Goal: Information Seeking & Learning: Compare options

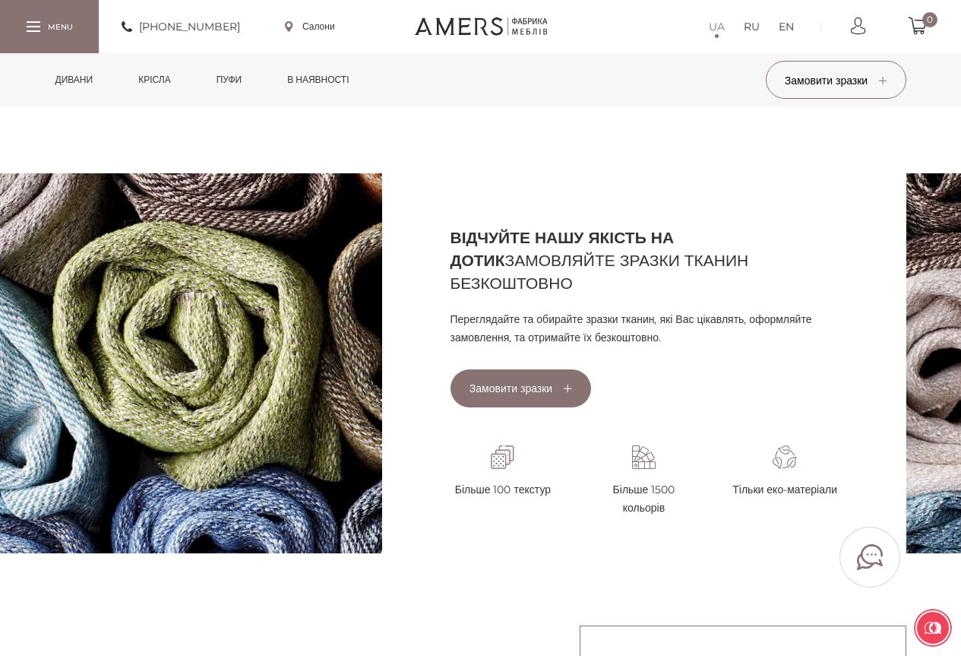
click at [71, 81] on link "Дивани" at bounding box center [74, 79] width 61 height 53
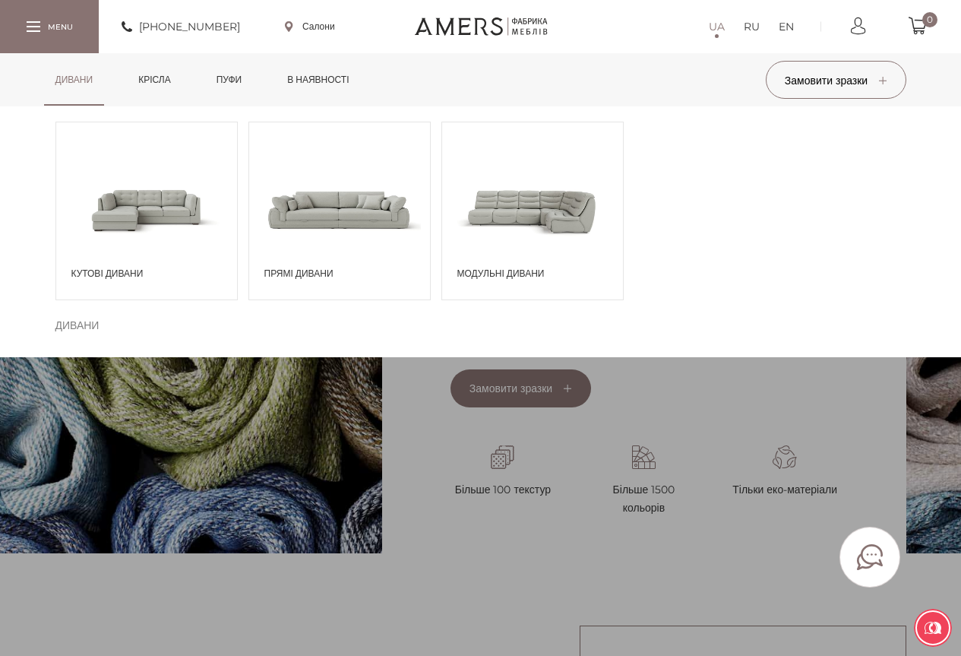
click at [360, 224] on span at bounding box center [339, 210] width 181 height 106
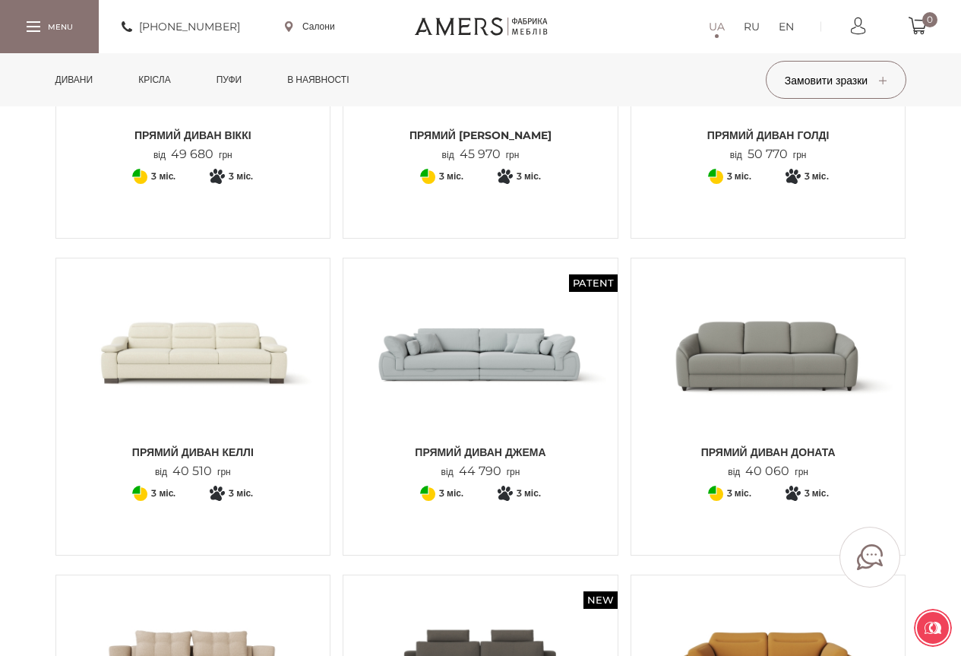
scroll to position [380, 0]
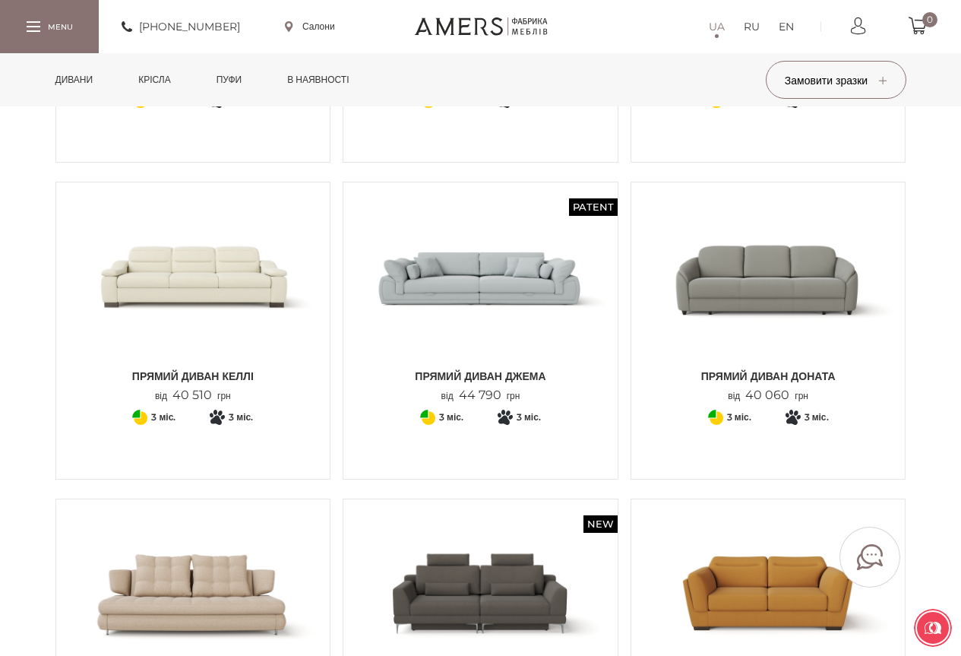
click at [180, 276] on img at bounding box center [194, 277] width 252 height 167
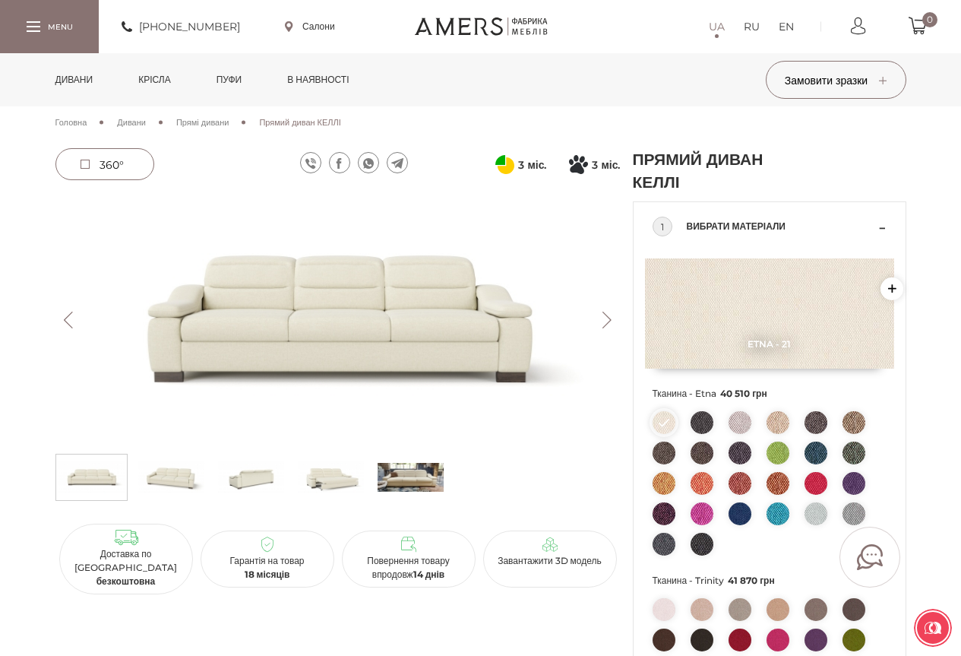
click at [176, 476] on img at bounding box center [171, 477] width 66 height 38
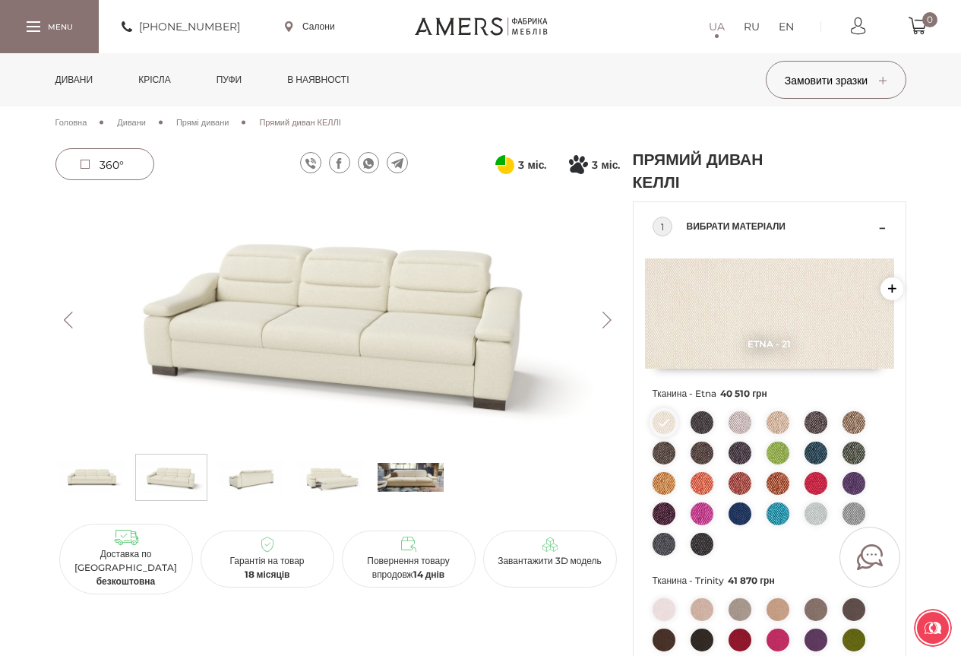
click at [245, 486] on img at bounding box center [251, 477] width 66 height 38
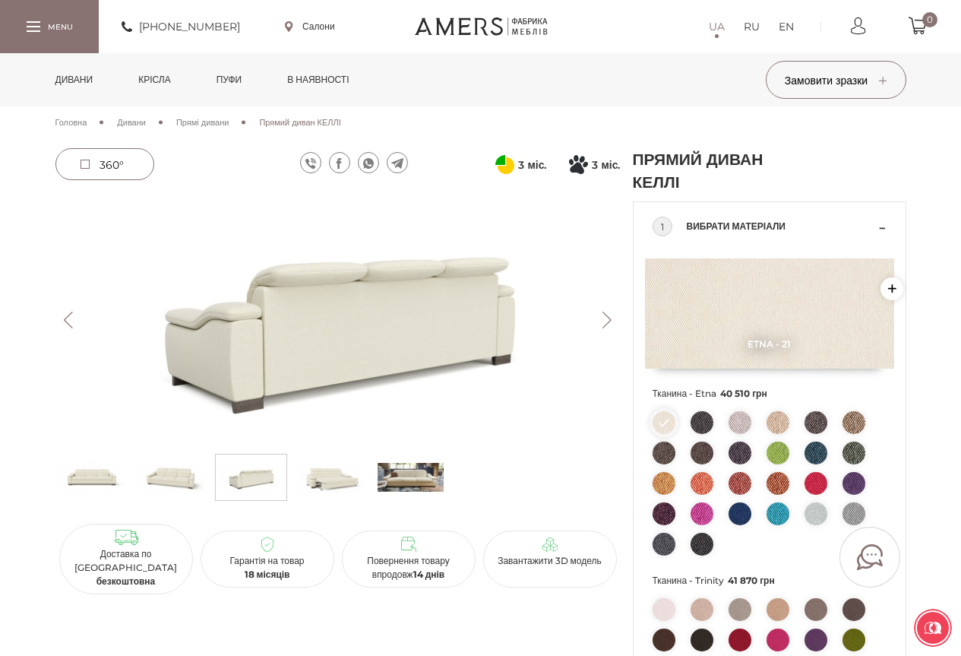
click at [329, 474] on img at bounding box center [331, 477] width 66 height 38
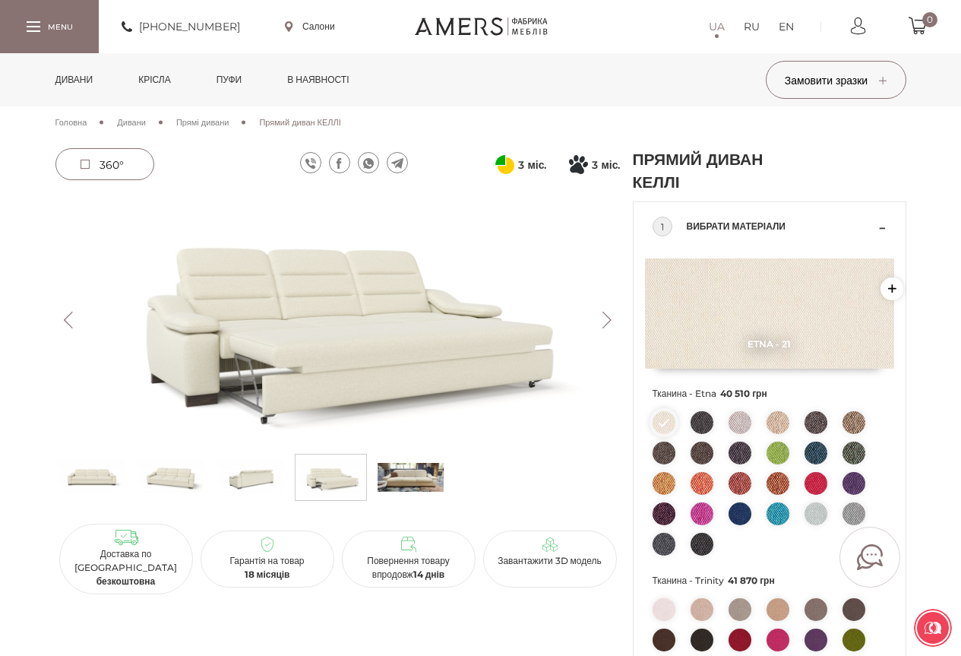
click at [703, 428] on img at bounding box center [702, 422] width 23 height 23
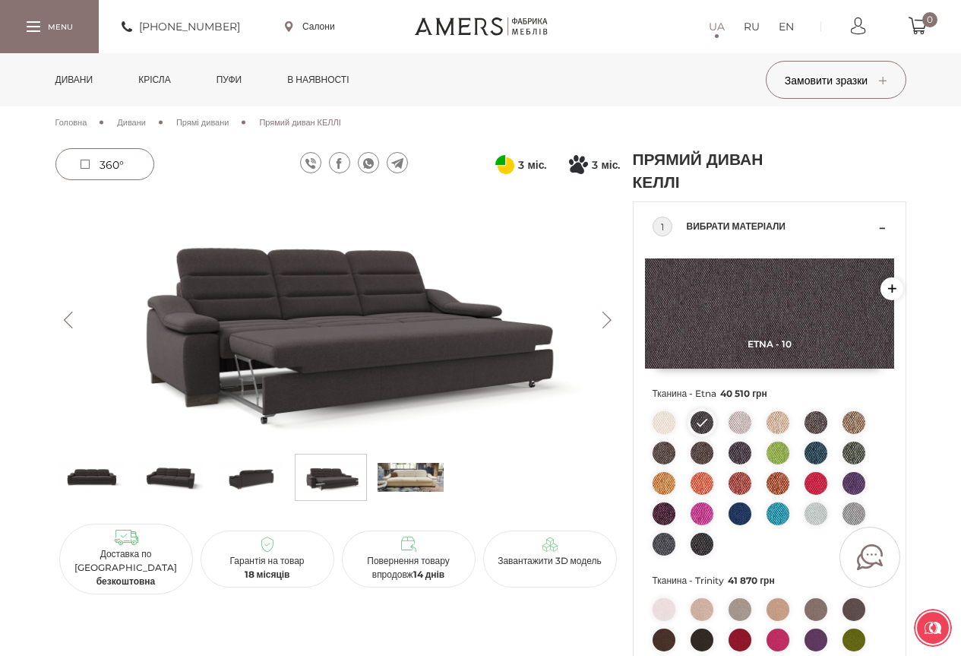
click at [65, 321] on button "Previous" at bounding box center [68, 320] width 27 height 17
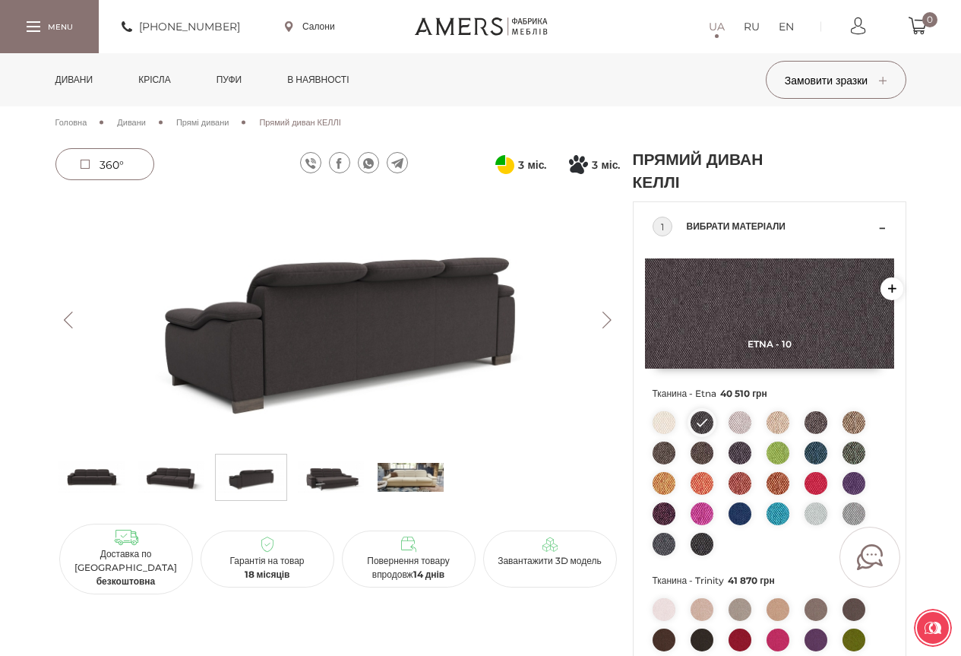
click at [63, 324] on button "Previous" at bounding box center [68, 320] width 27 height 17
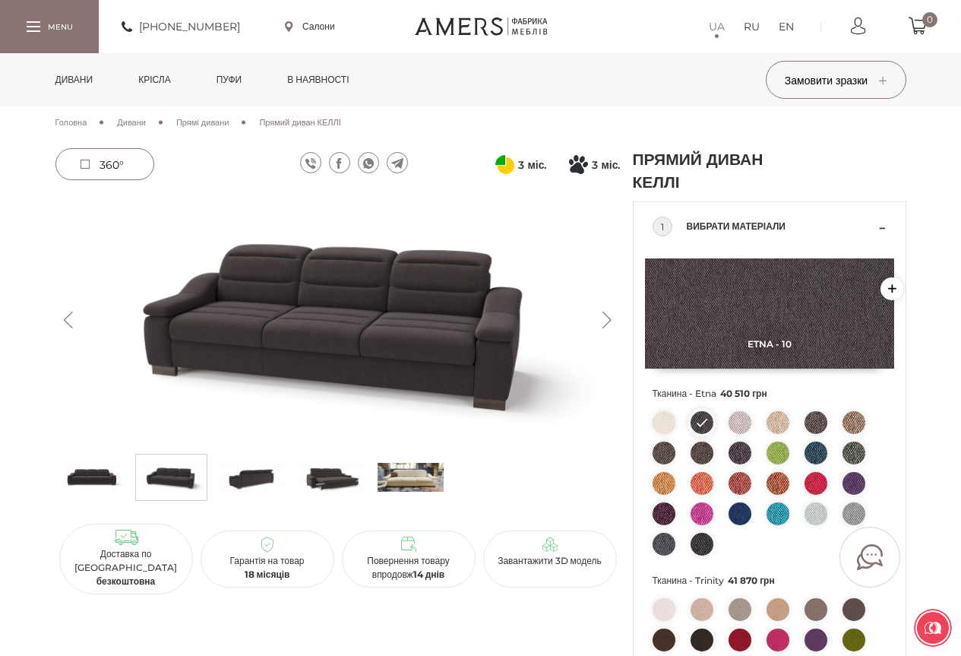
click at [63, 324] on button "Previous" at bounding box center [68, 320] width 27 height 17
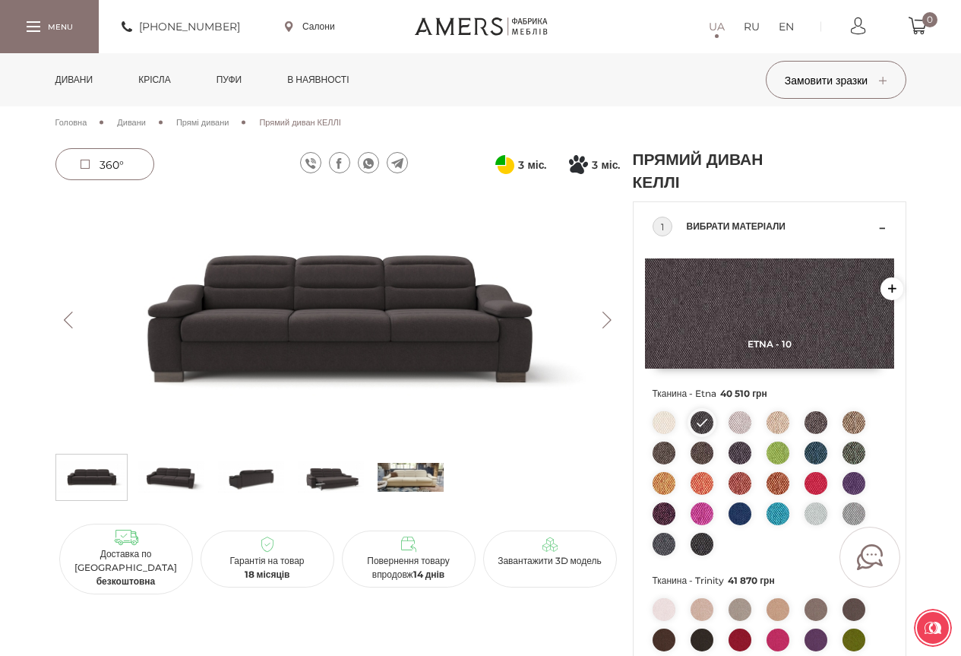
click at [87, 81] on link "Дивани" at bounding box center [74, 79] width 61 height 53
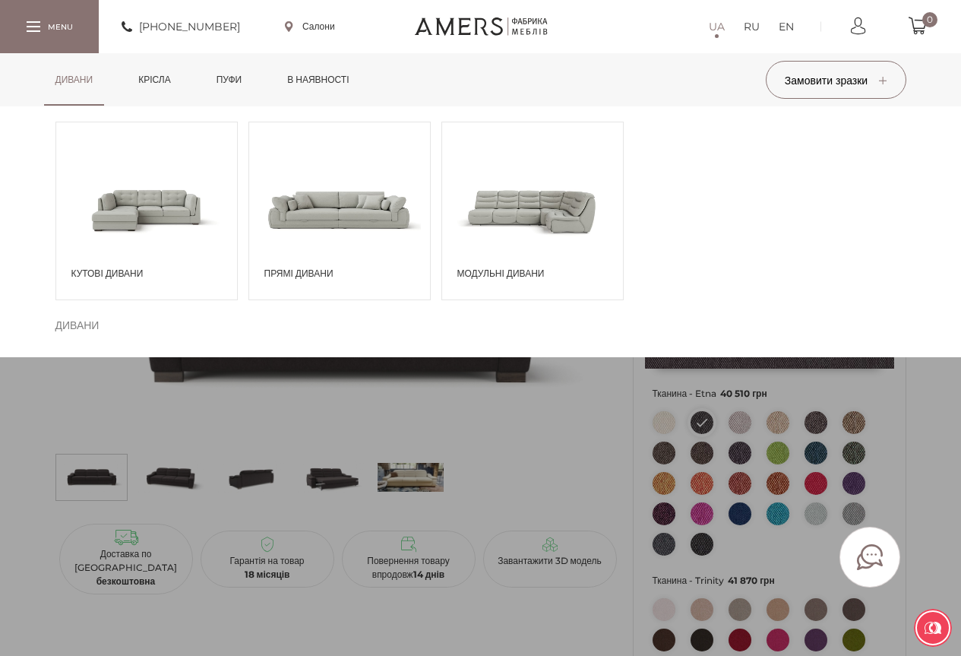
click at [350, 230] on span at bounding box center [339, 210] width 181 height 106
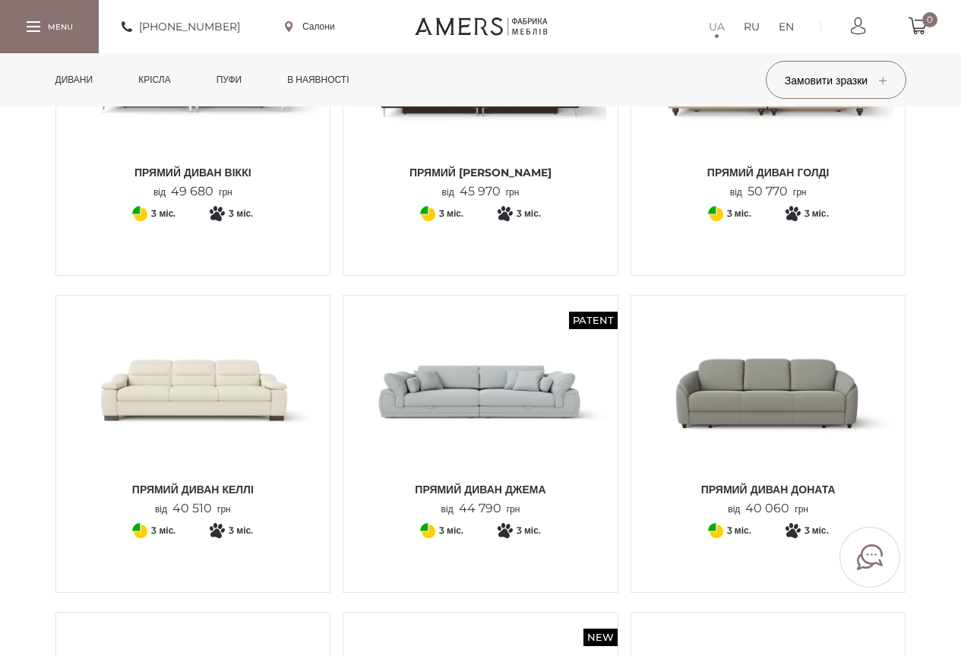
scroll to position [304, 0]
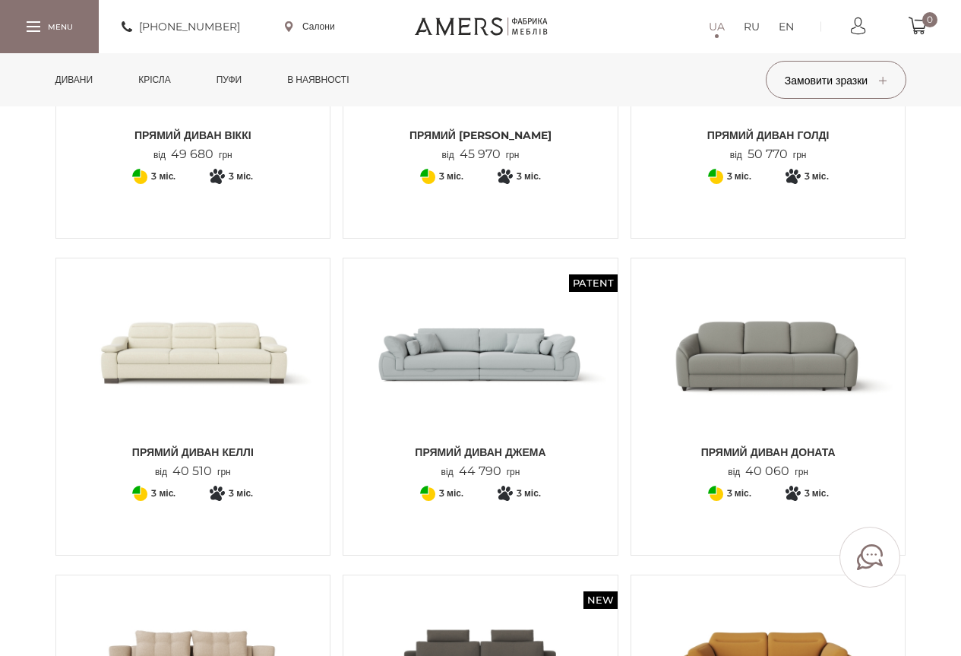
click at [529, 365] on img at bounding box center [481, 353] width 252 height 167
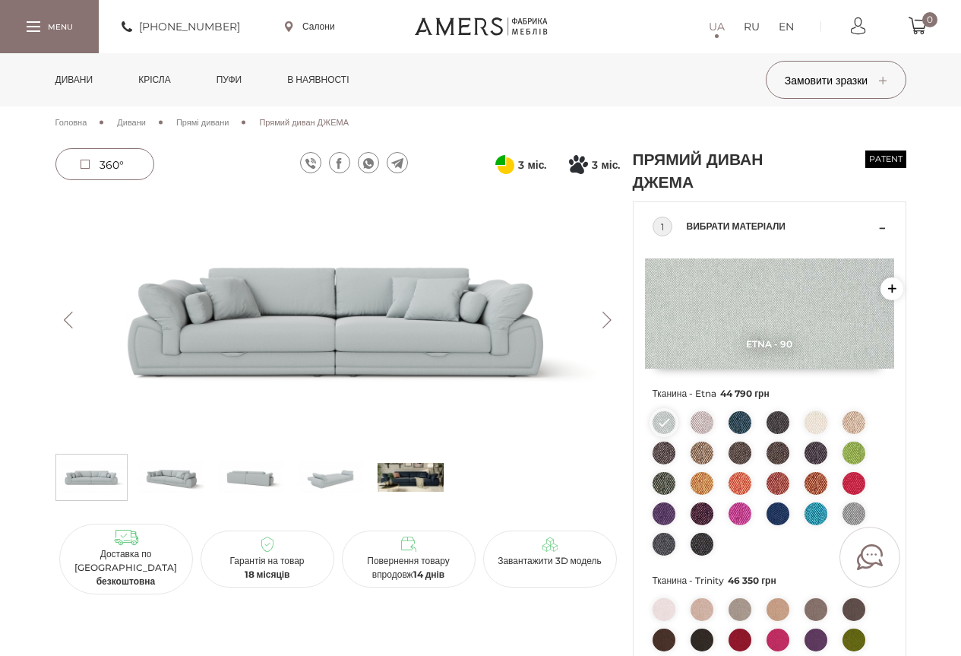
click at [782, 422] on img at bounding box center [778, 422] width 23 height 23
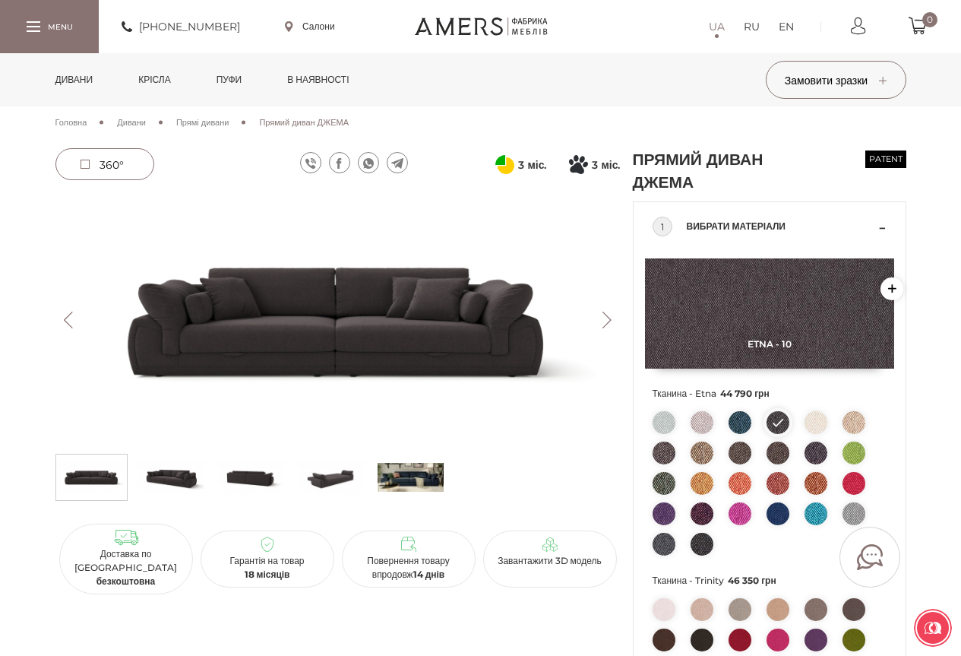
click at [609, 327] on button "Next" at bounding box center [607, 320] width 27 height 17
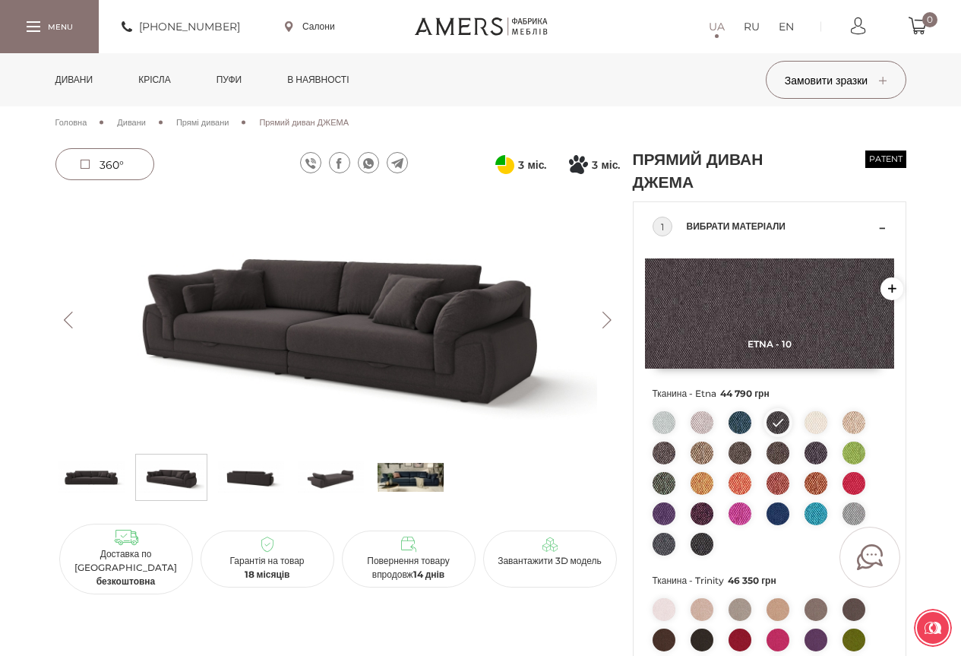
click at [609, 327] on button "Next" at bounding box center [607, 320] width 27 height 17
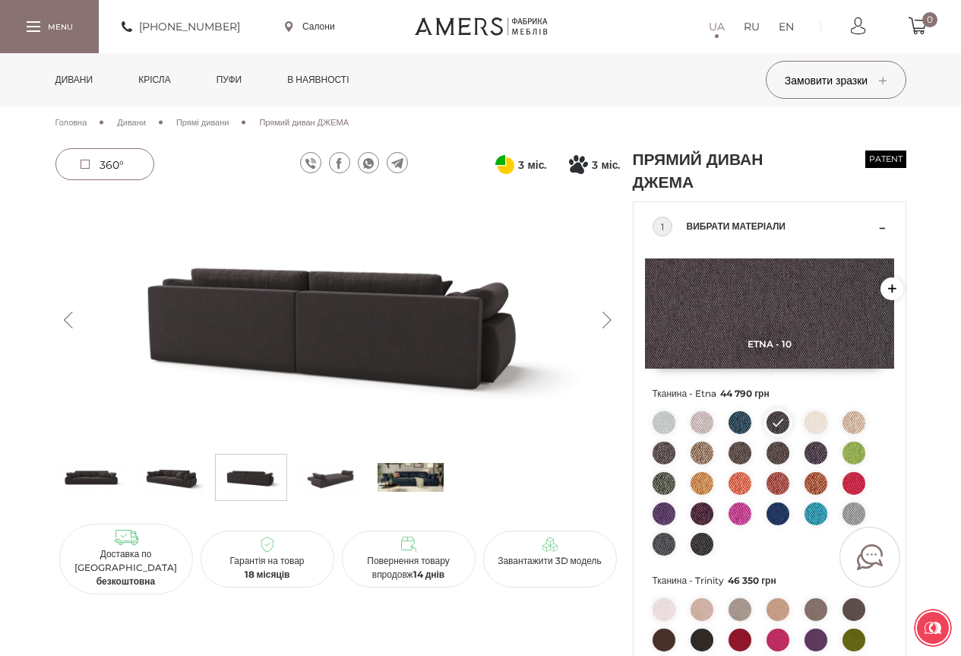
click at [85, 78] on link "Дивани" at bounding box center [74, 79] width 61 height 53
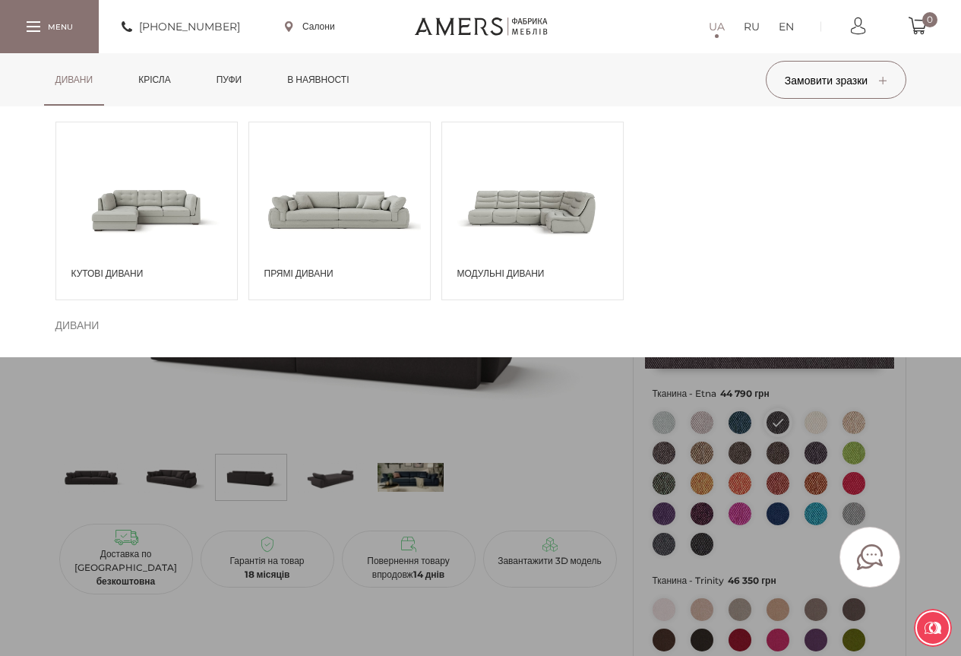
click at [335, 217] on span at bounding box center [339, 210] width 181 height 106
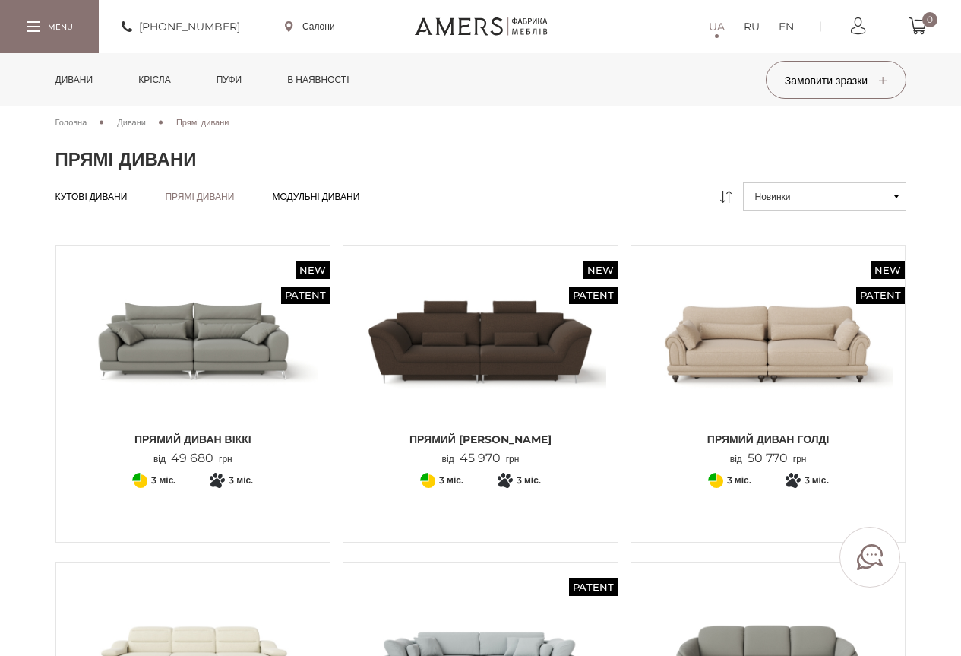
click at [489, 343] on img at bounding box center [481, 340] width 252 height 167
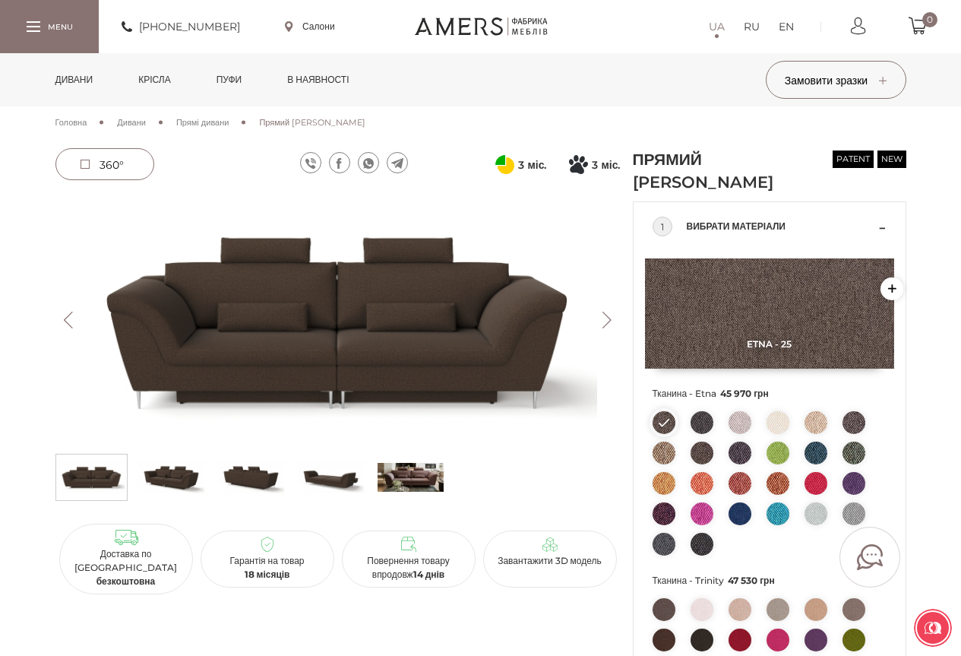
click at [59, 74] on link "Дивани" at bounding box center [74, 79] width 61 height 53
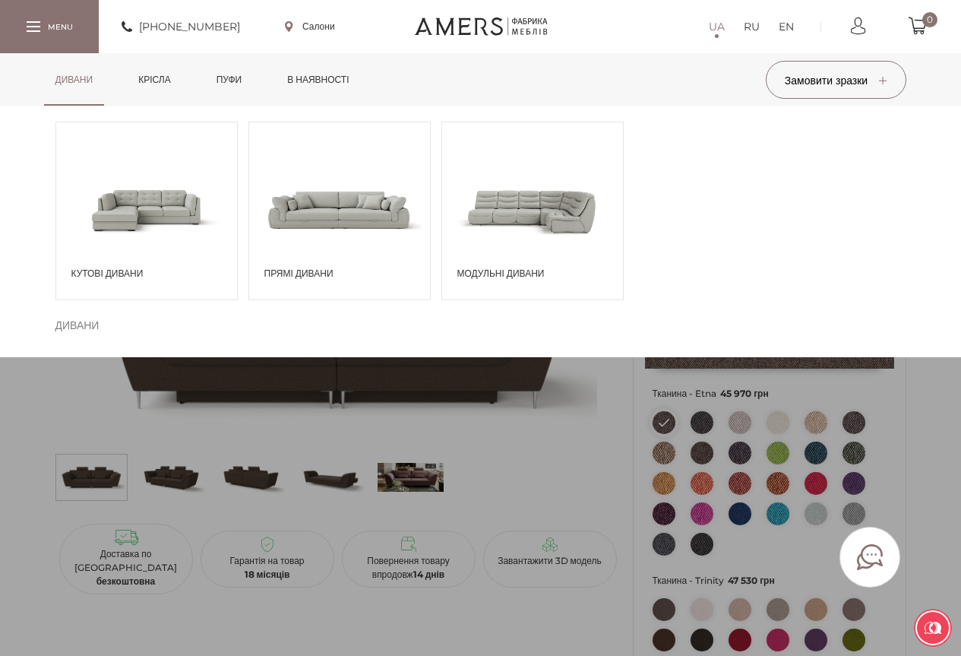
click at [356, 216] on span at bounding box center [339, 210] width 181 height 106
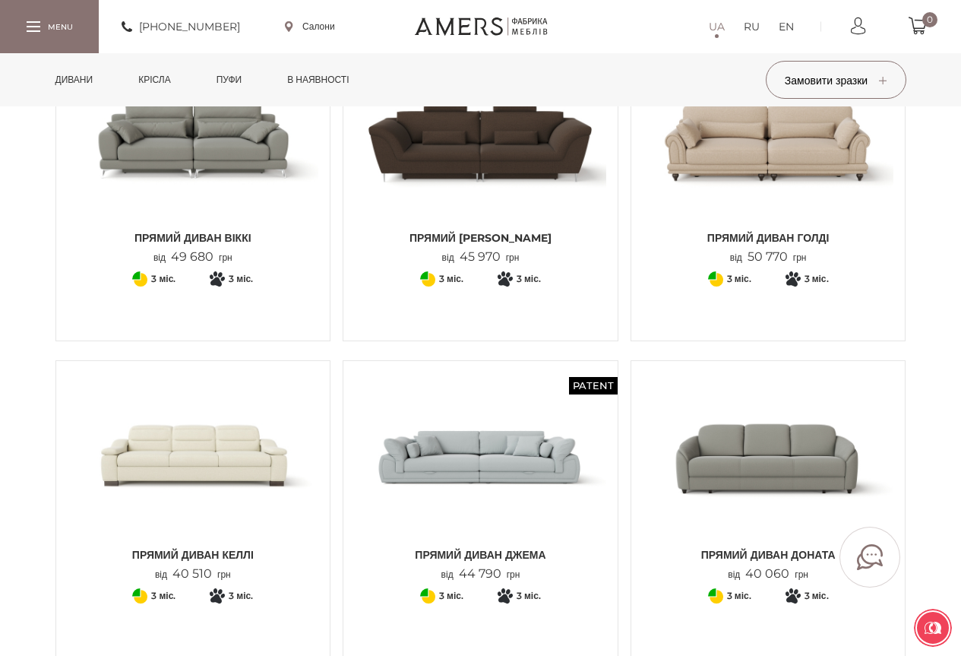
scroll to position [456, 0]
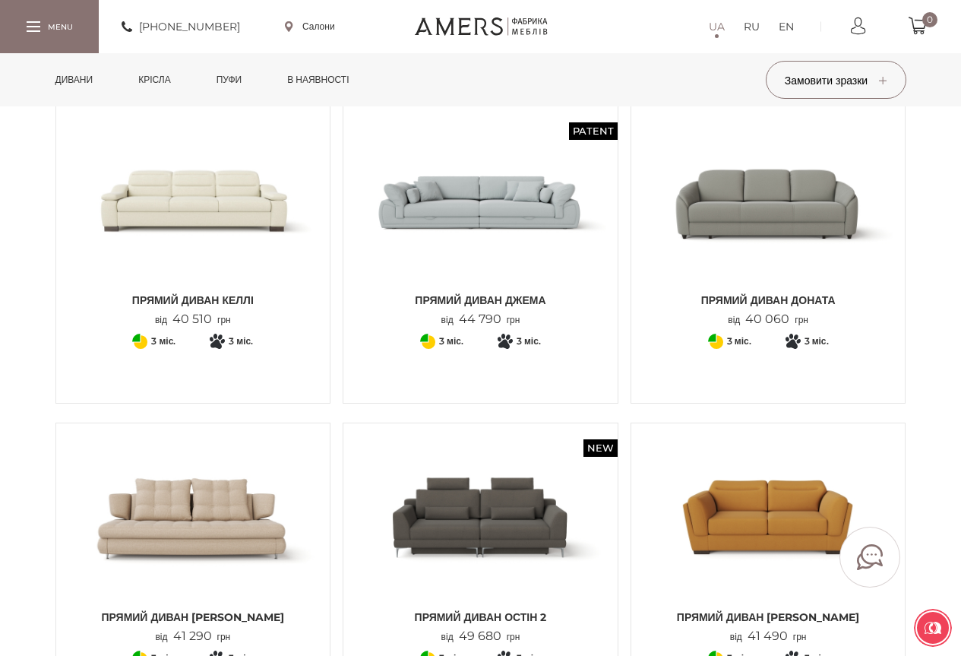
click at [215, 207] on img at bounding box center [194, 201] width 252 height 167
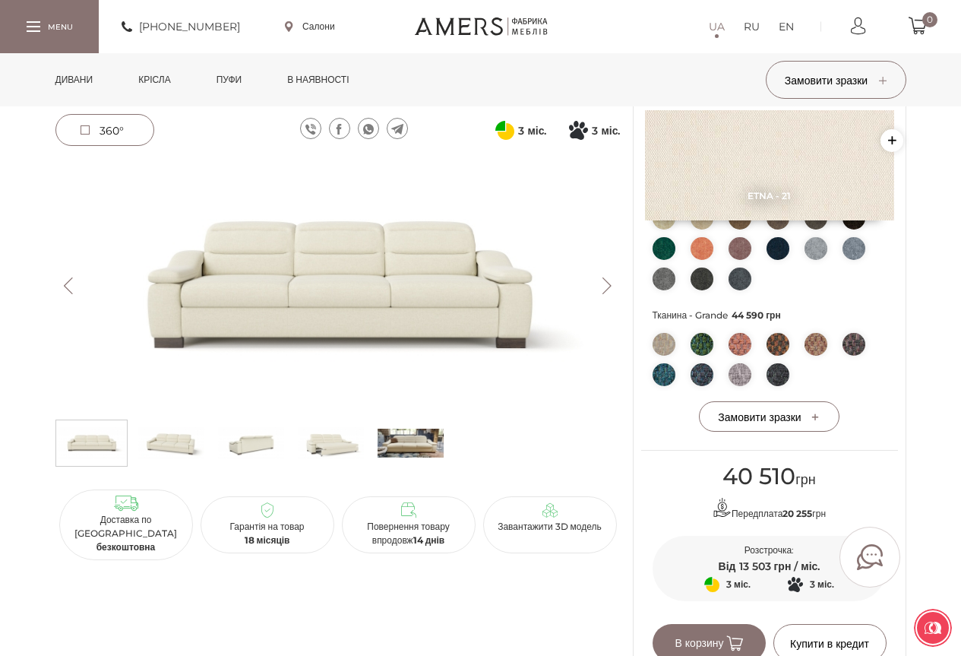
scroll to position [608, 0]
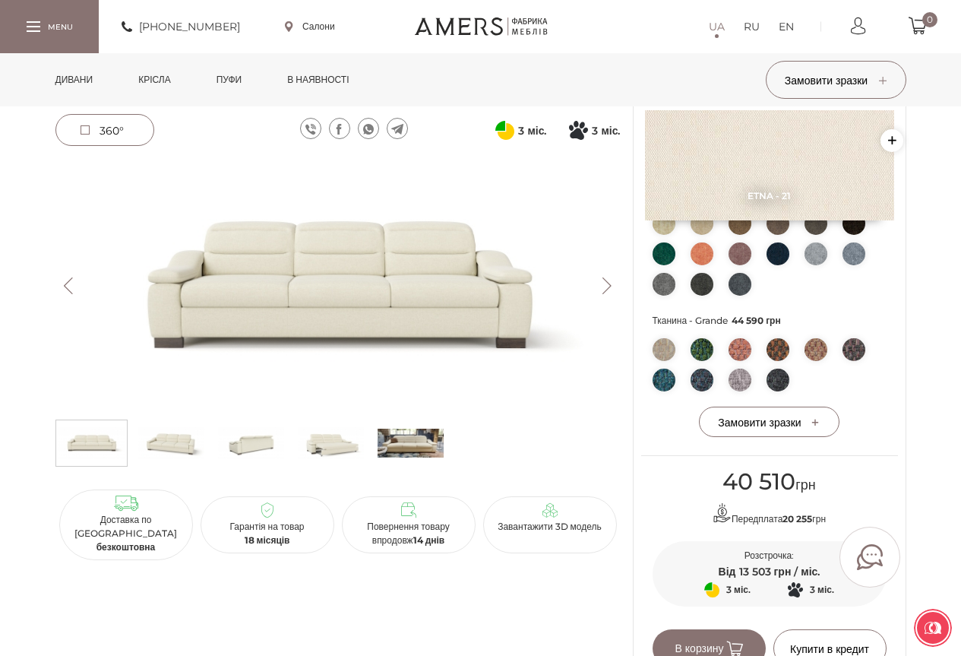
click at [337, 439] on img at bounding box center [331, 443] width 66 height 38
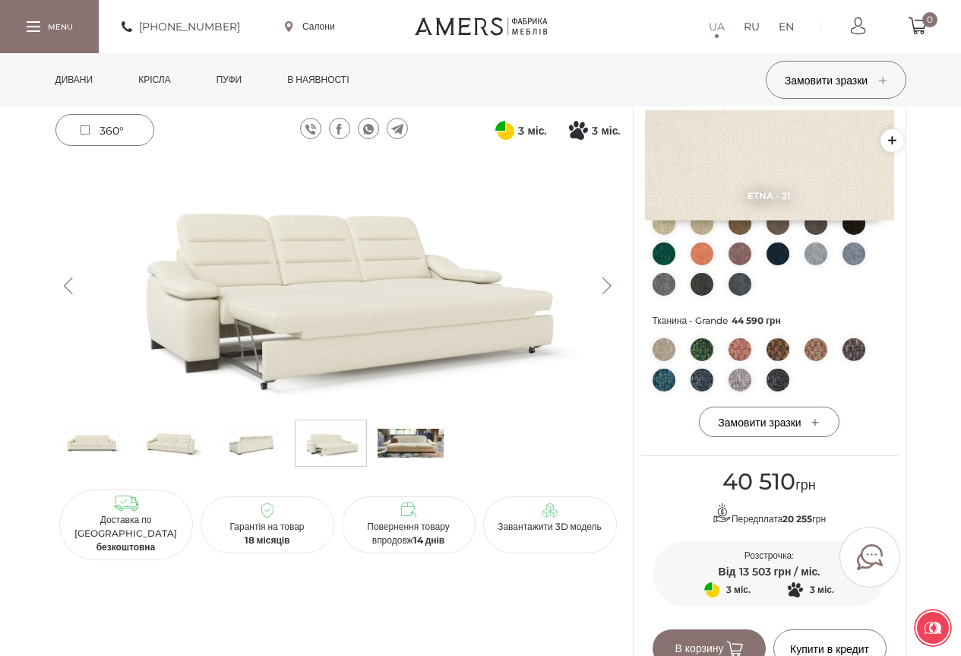
click at [410, 433] on img at bounding box center [411, 443] width 66 height 38
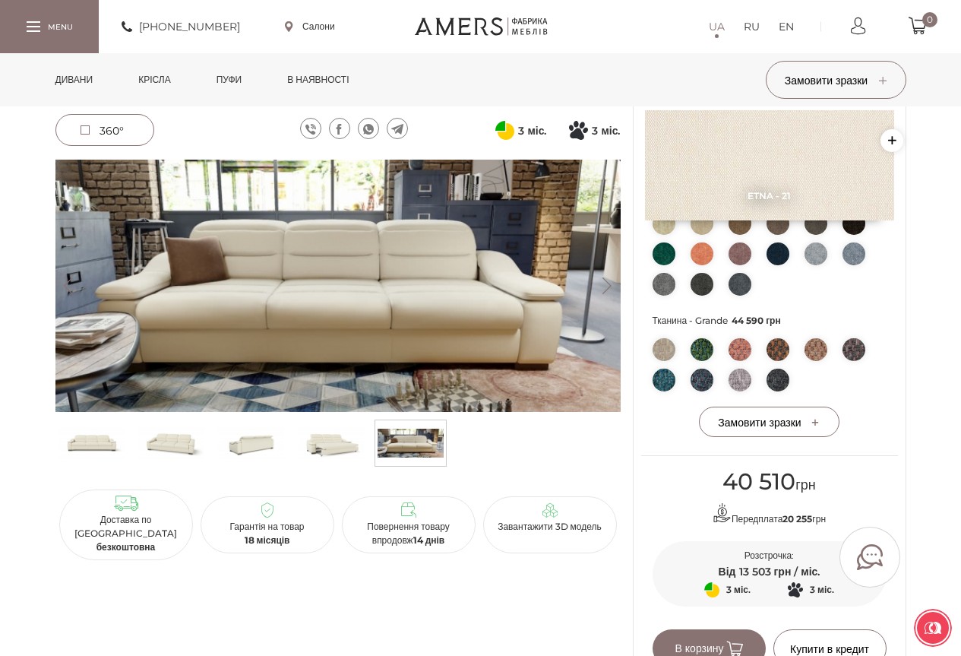
click at [328, 443] on img at bounding box center [331, 443] width 66 height 38
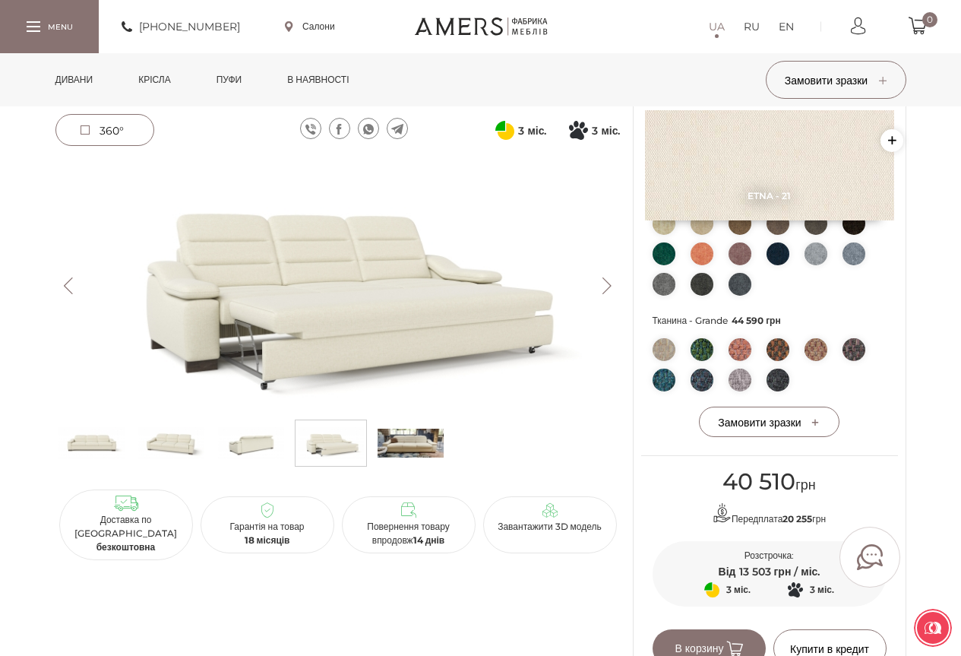
click at [691, 285] on ul at bounding box center [770, 257] width 234 height 91
click at [700, 285] on img at bounding box center [702, 284] width 23 height 23
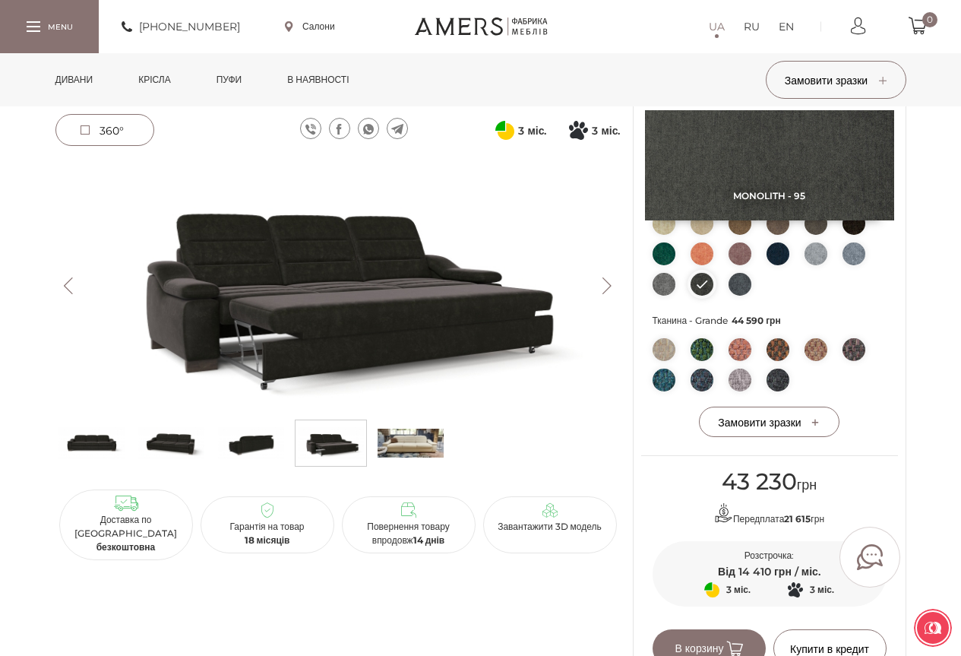
click at [80, 81] on link "Дивани" at bounding box center [74, 79] width 61 height 53
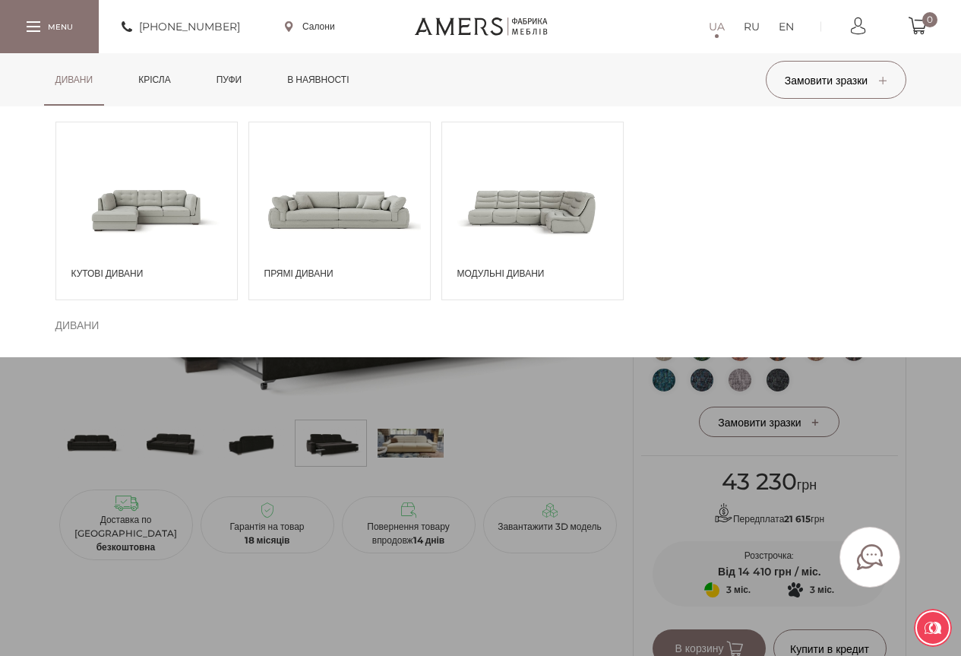
click at [378, 218] on span at bounding box center [339, 210] width 181 height 106
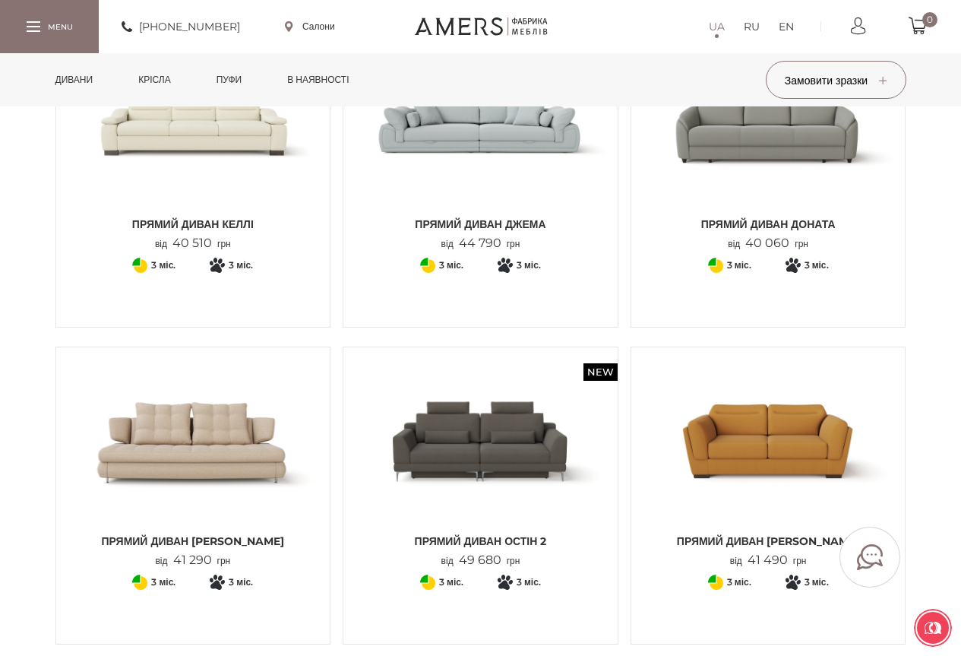
scroll to position [304, 0]
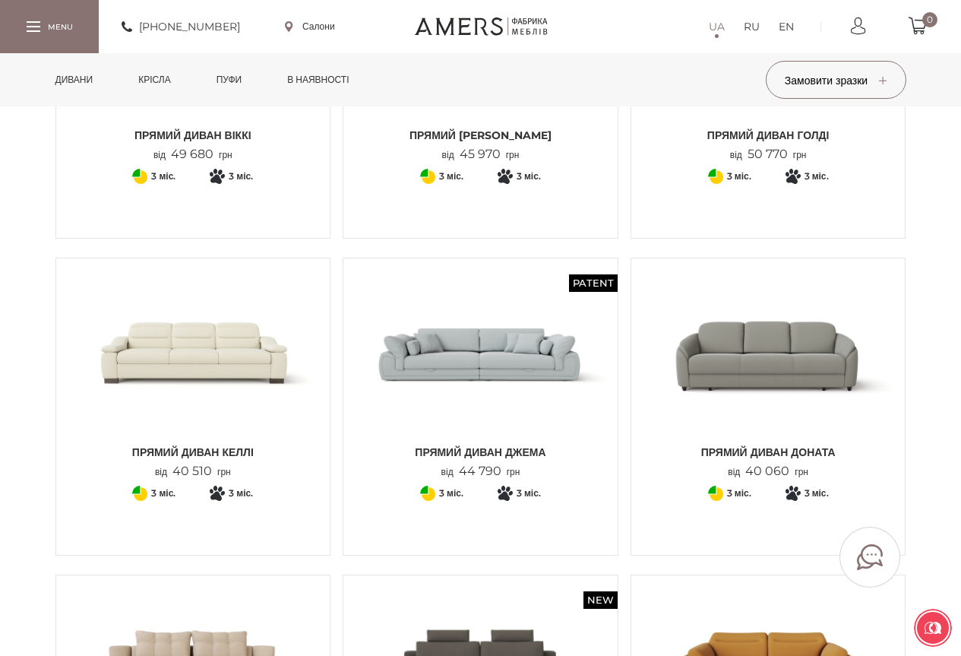
click at [473, 369] on img at bounding box center [481, 353] width 252 height 167
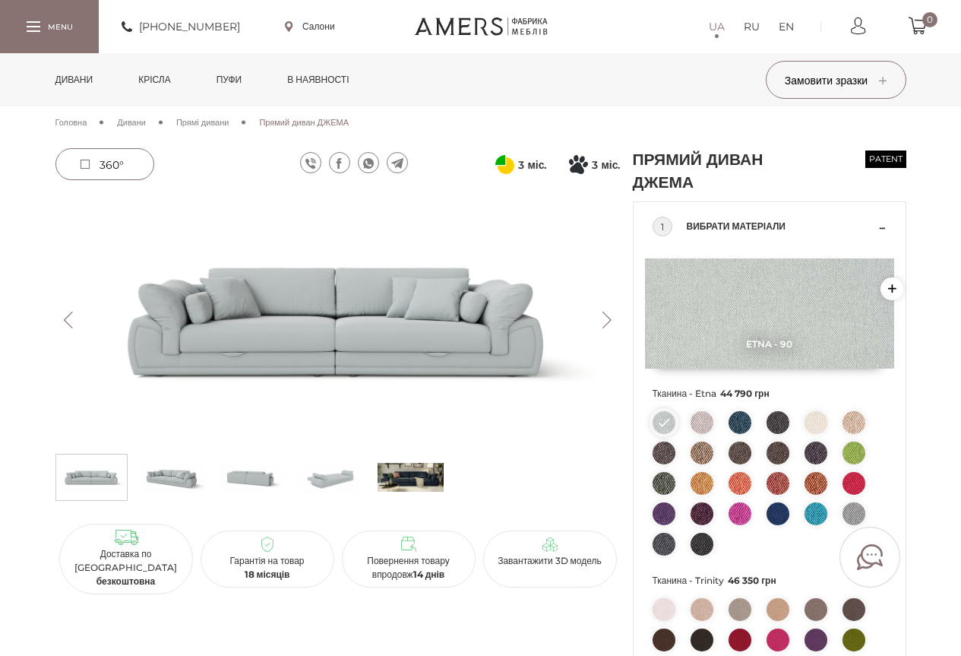
click at [694, 517] on img at bounding box center [702, 513] width 23 height 23
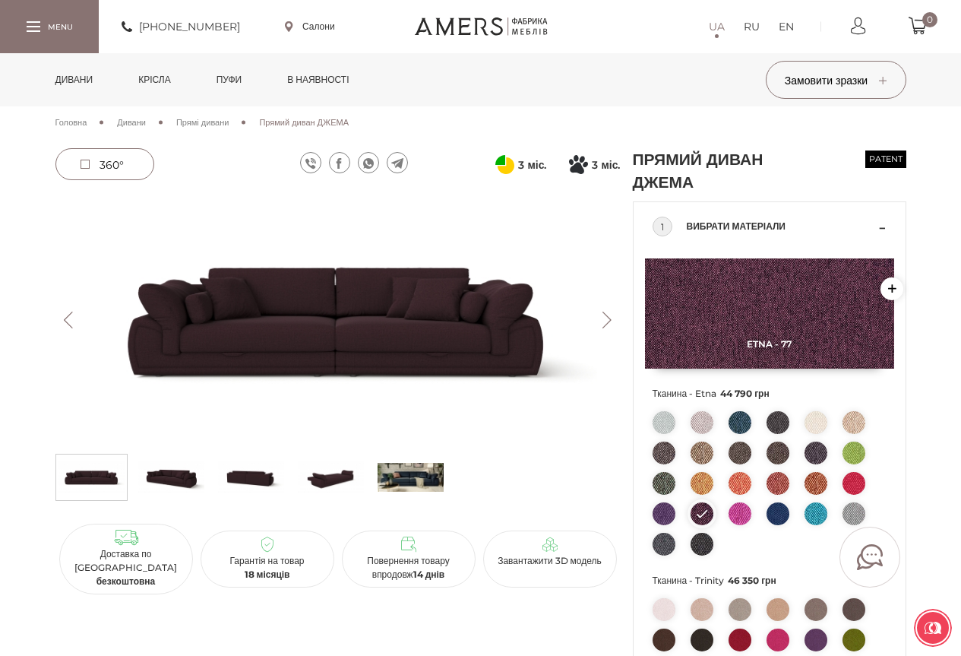
click at [777, 522] on img at bounding box center [778, 513] width 23 height 23
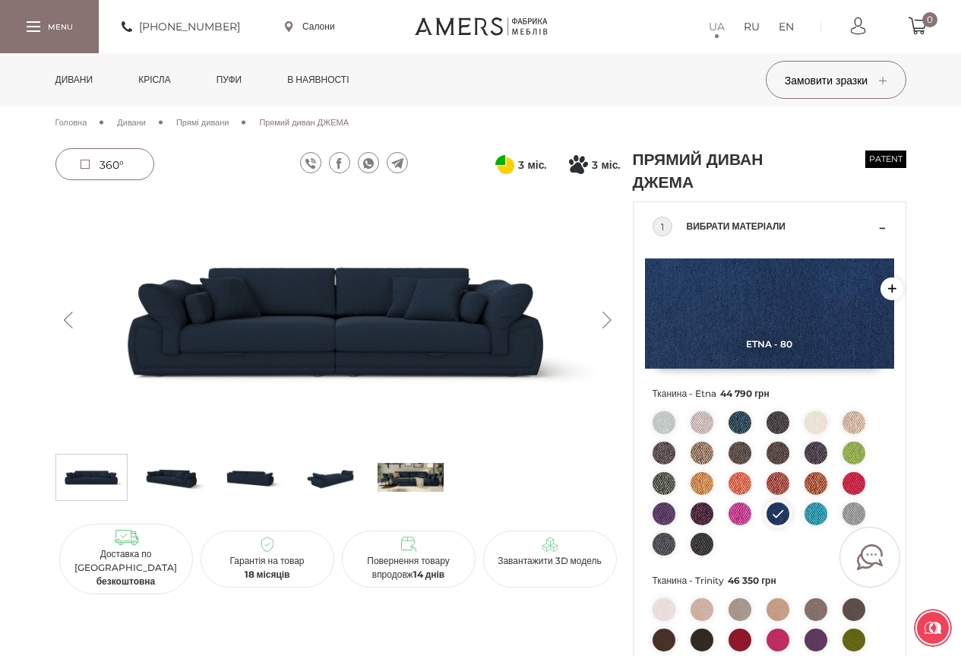
click at [596, 324] on button "Next" at bounding box center [607, 320] width 27 height 17
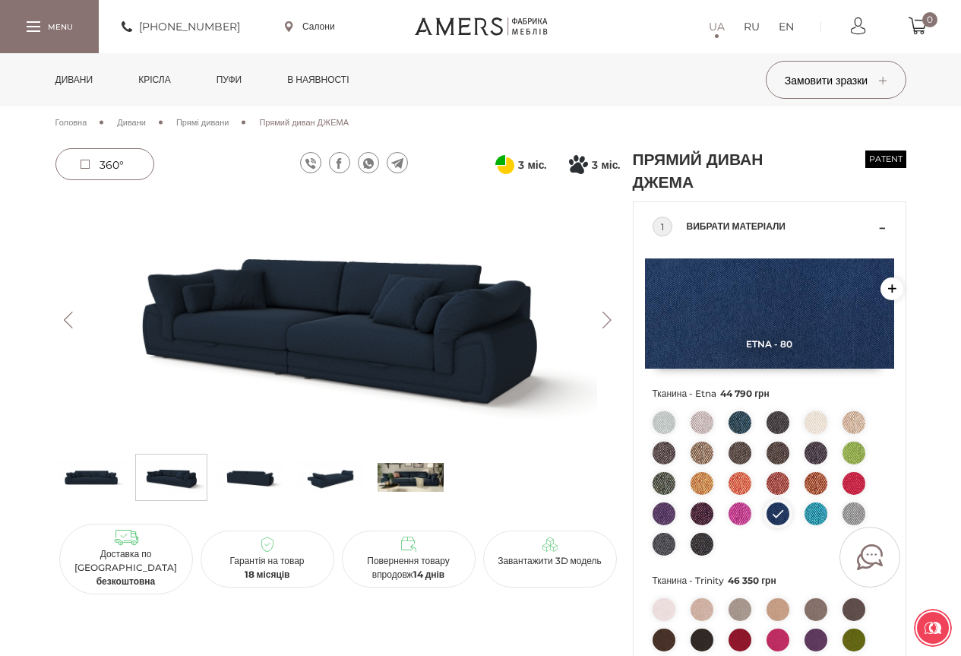
click at [595, 324] on button "Next" at bounding box center [607, 320] width 27 height 17
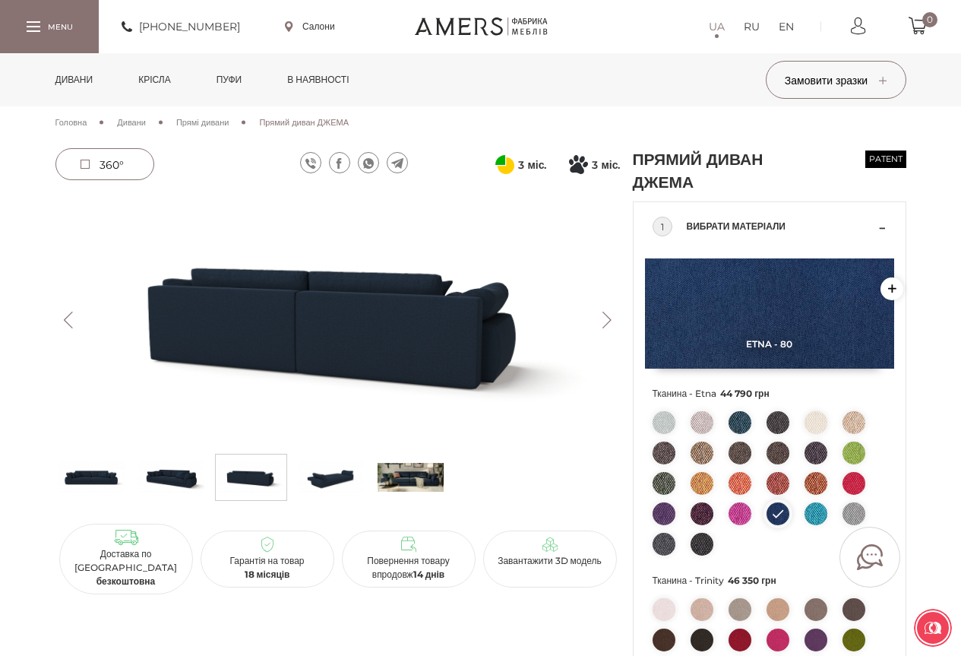
click at [595, 324] on button "Next" at bounding box center [607, 320] width 27 height 17
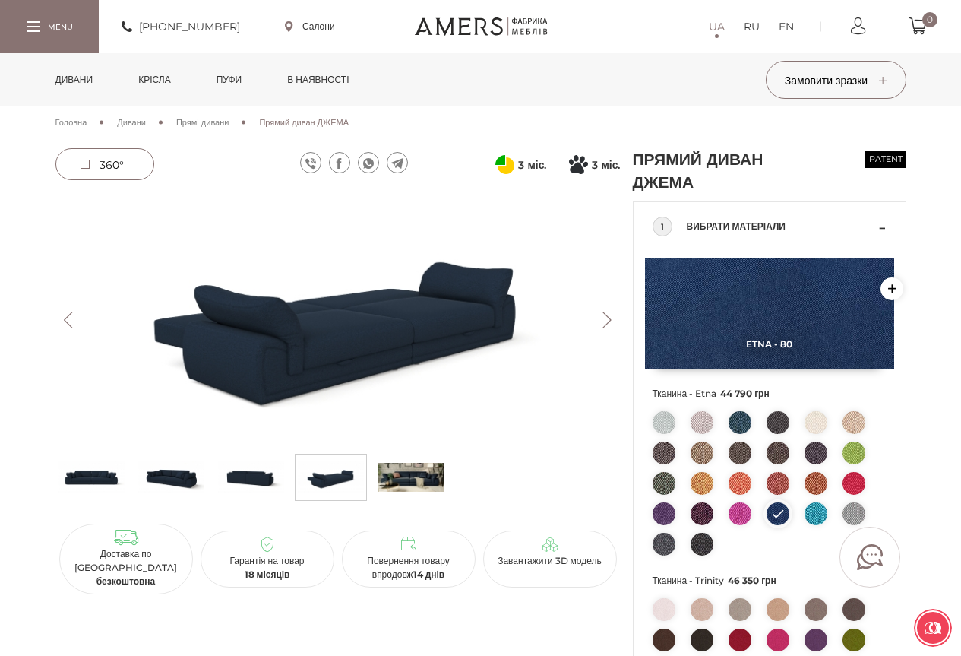
drag, startPoint x: 595, startPoint y: 324, endPoint x: 587, endPoint y: 328, distance: 9.5
click at [587, 328] on div "Previous Next" at bounding box center [337, 320] width 565 height 252
click at [76, 81] on link "Дивани" at bounding box center [74, 79] width 61 height 53
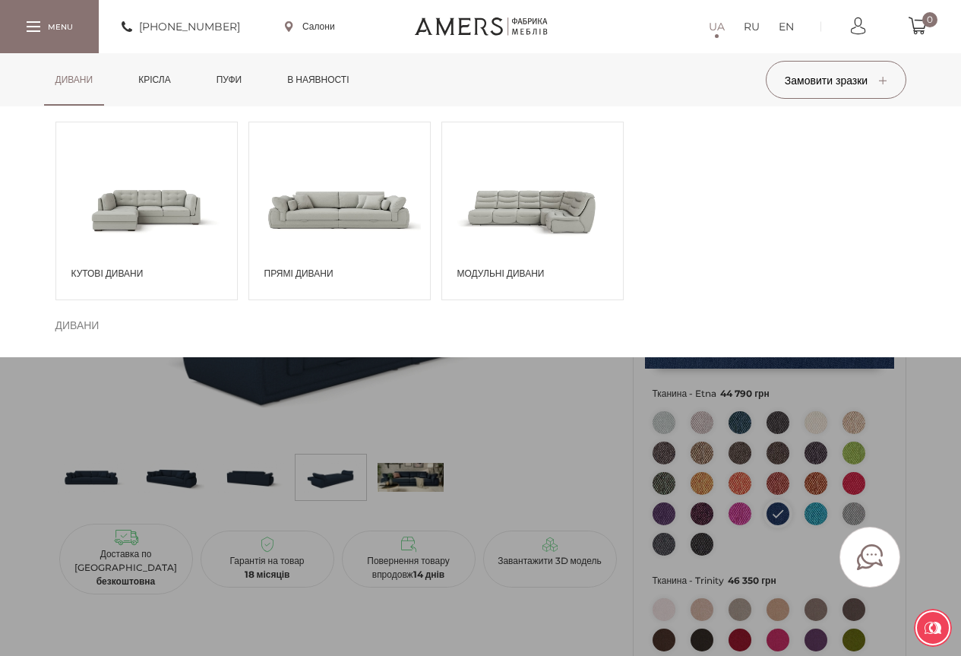
click at [352, 207] on span at bounding box center [339, 210] width 181 height 106
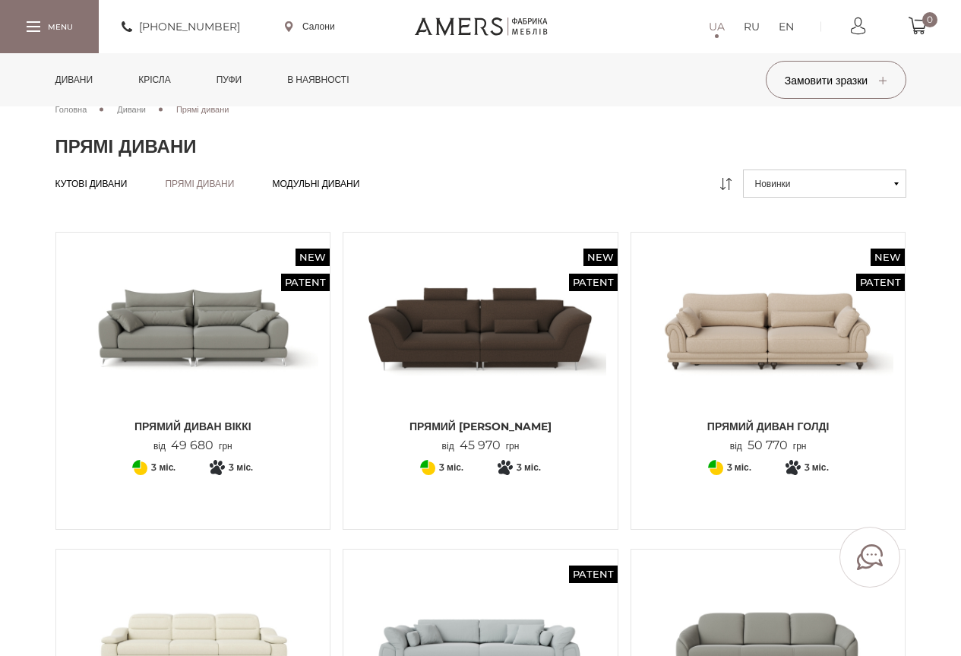
scroll to position [152, 0]
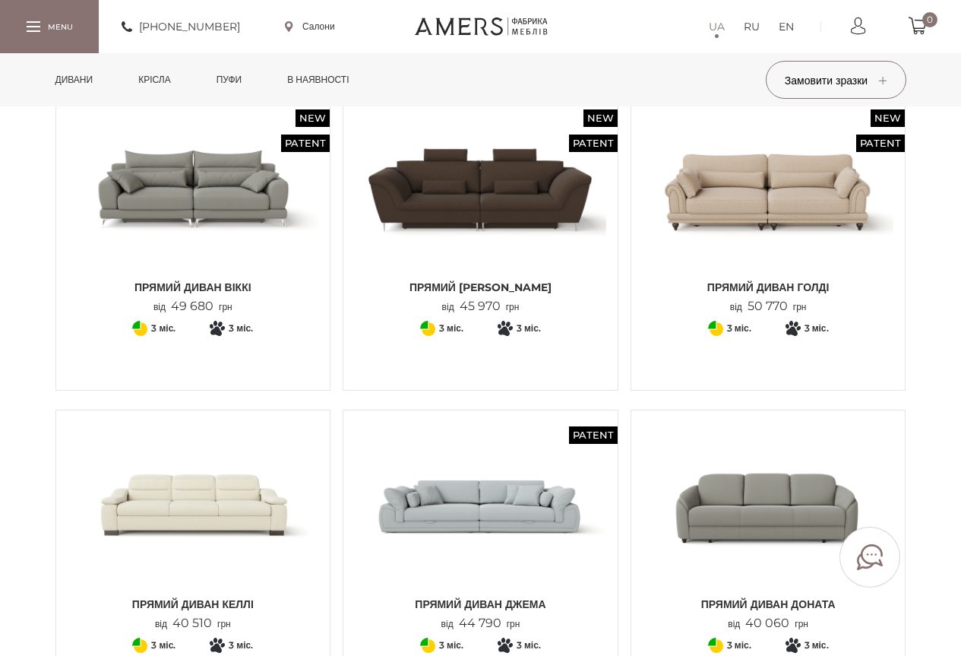
click at [138, 493] on img at bounding box center [194, 505] width 252 height 167
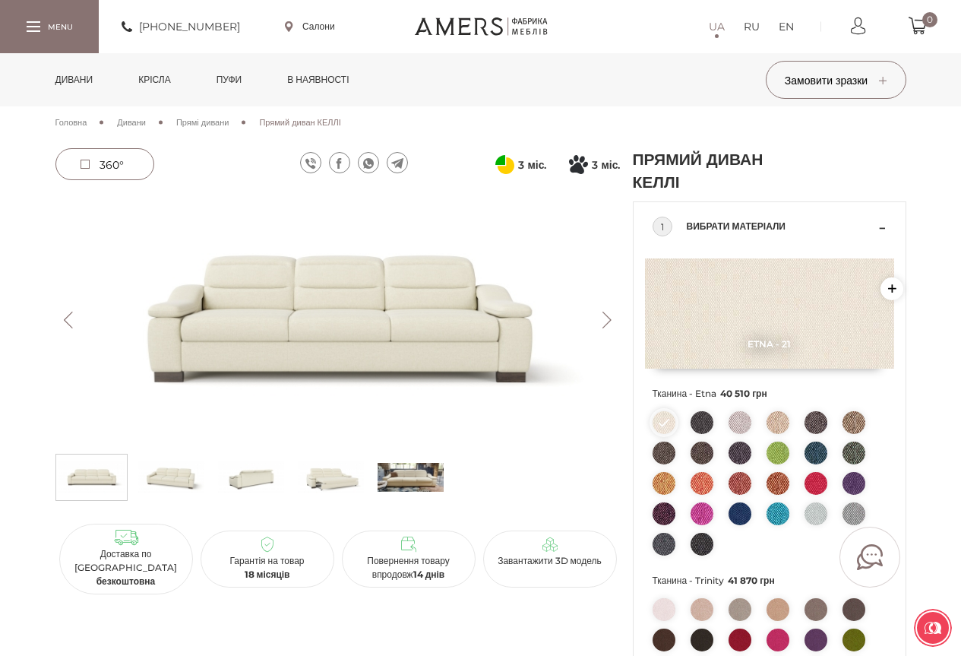
click at [742, 446] on img at bounding box center [740, 452] width 23 height 23
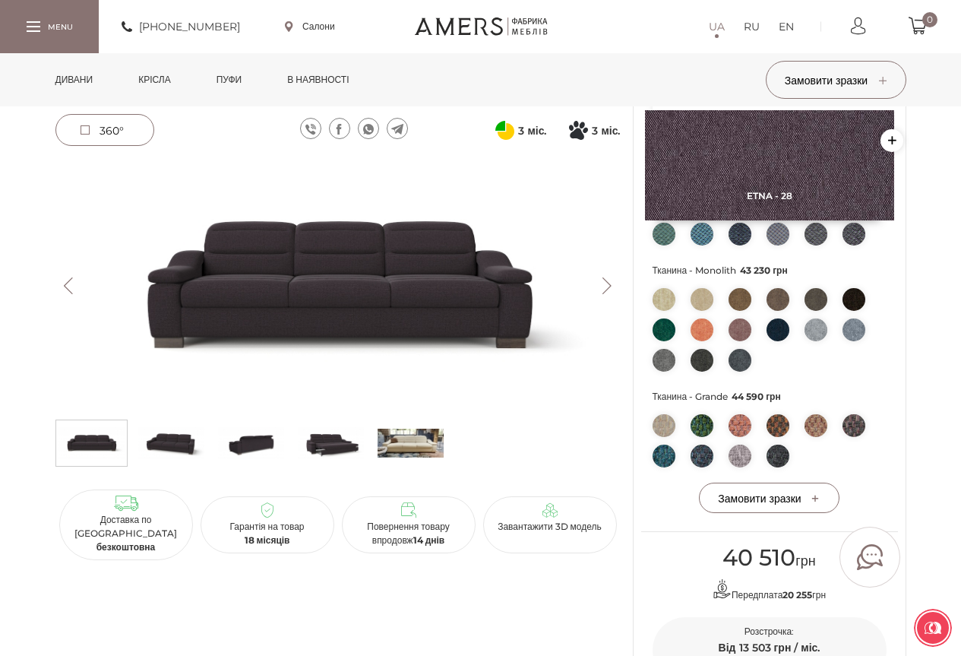
scroll to position [1106, 0]
